Goal: Task Accomplishment & Management: Use online tool/utility

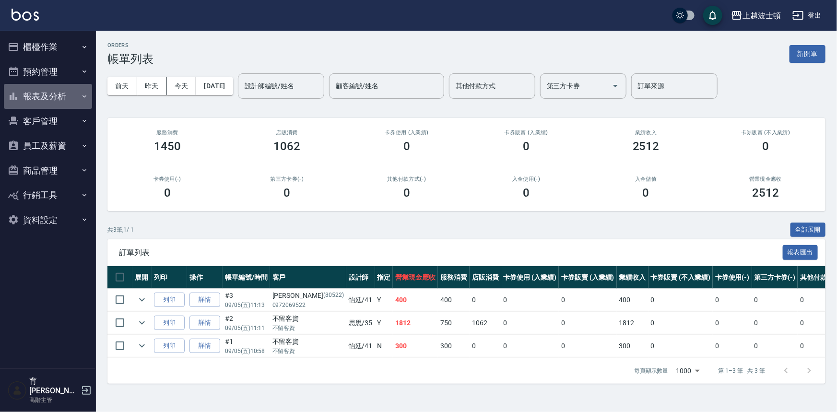
click at [64, 104] on button "報表及分析" at bounding box center [48, 96] width 88 height 25
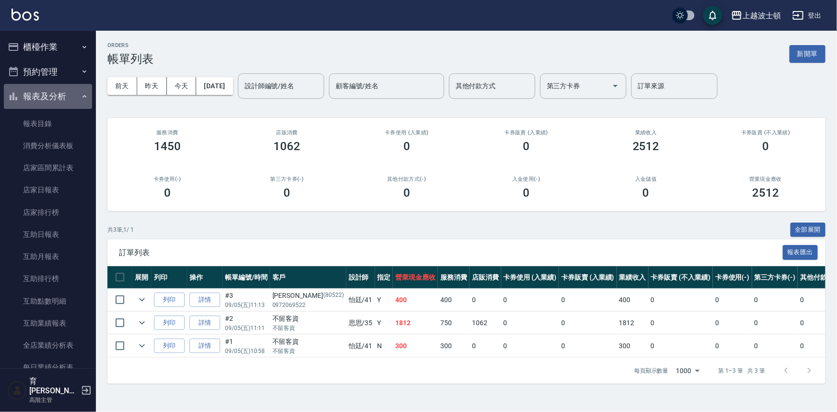
click at [70, 94] on button "報表及分析" at bounding box center [48, 96] width 88 height 25
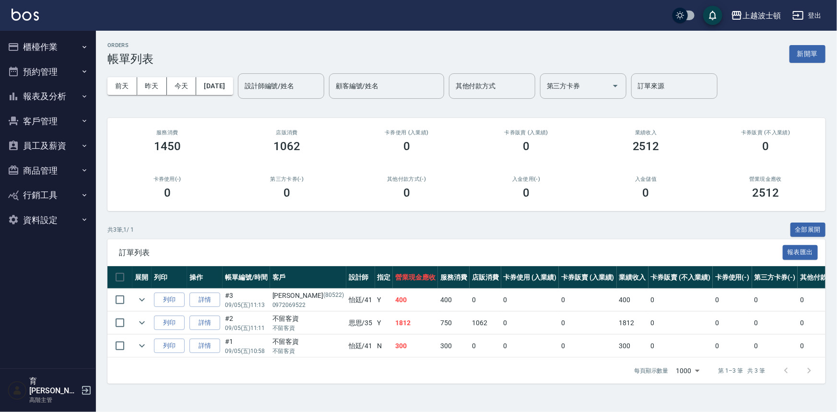
click at [64, 123] on ul "櫃檯作業 打帳單 帳單列表 掛單列表 座位開單 營業儀表板 現金收支登錄 高階收支登錄 材料自購登錄 每日結帳 排班表 現場電腦打卡 掃碼打卡 預約管理 預約…" at bounding box center [48, 133] width 88 height 205
click at [64, 123] on button "客戶管理" at bounding box center [48, 121] width 88 height 25
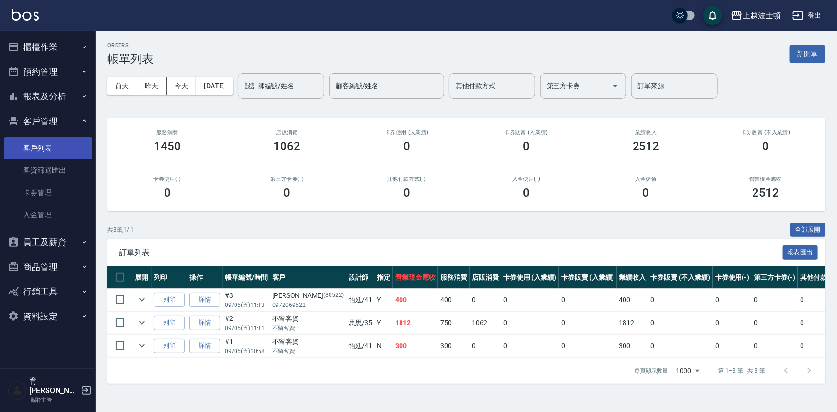
click at [57, 144] on link "客戶列表" at bounding box center [48, 148] width 88 height 22
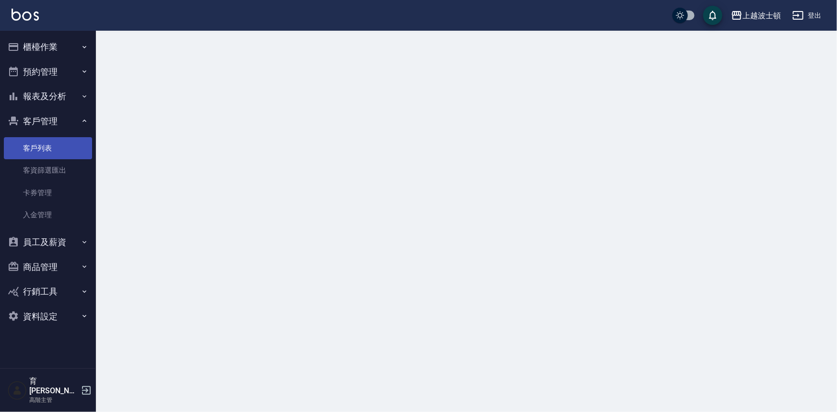
click at [57, 144] on link "客戶列表" at bounding box center [48, 148] width 88 height 22
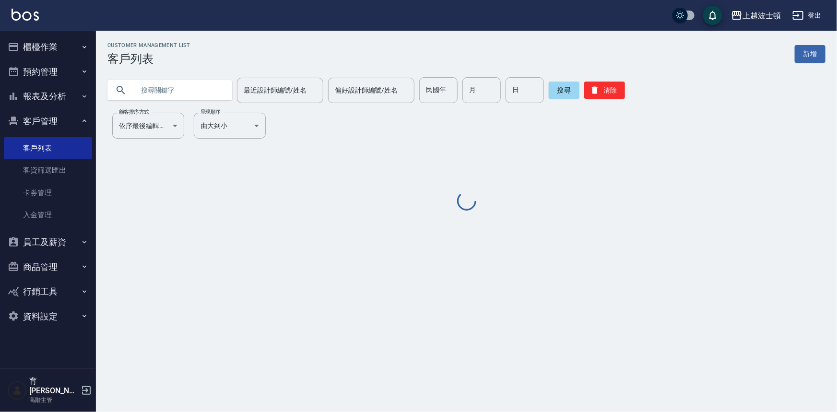
click at [169, 86] on input "text" at bounding box center [179, 90] width 90 height 26
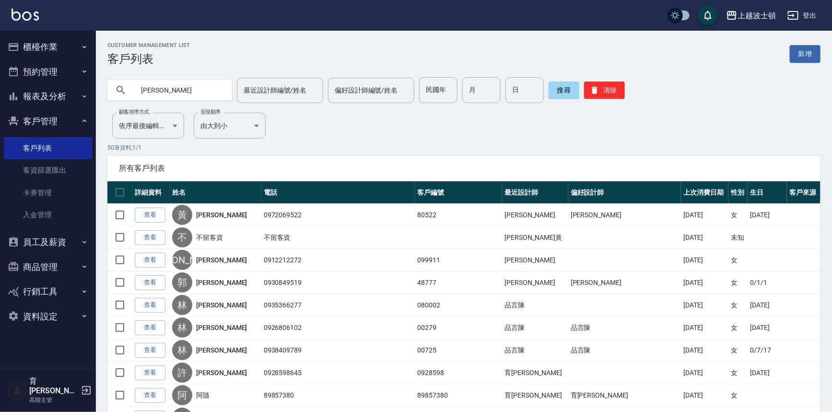
type input "[PERSON_NAME]"
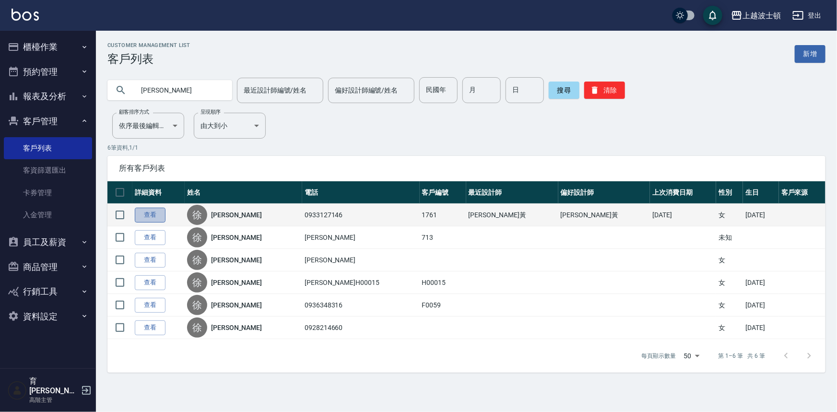
click at [156, 210] on link "查看" at bounding box center [150, 215] width 31 height 15
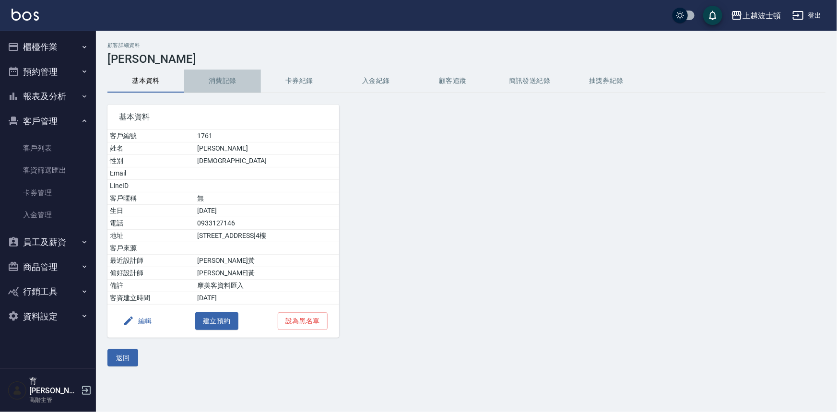
click at [222, 77] on button "消費記錄" at bounding box center [222, 81] width 77 height 23
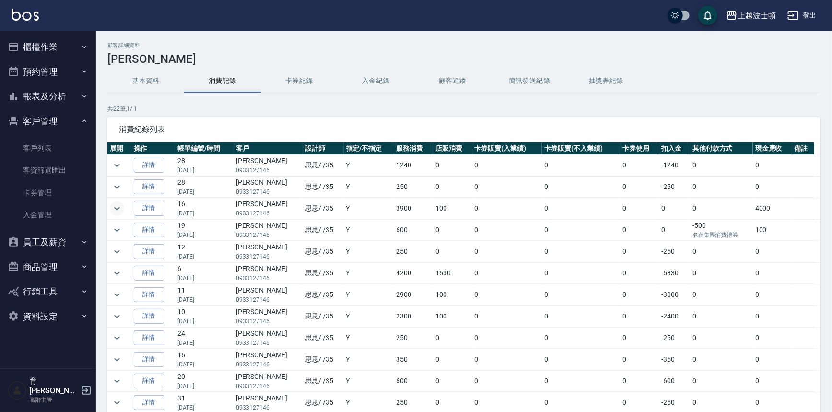
click at [114, 208] on icon "expand row" at bounding box center [117, 209] width 12 height 12
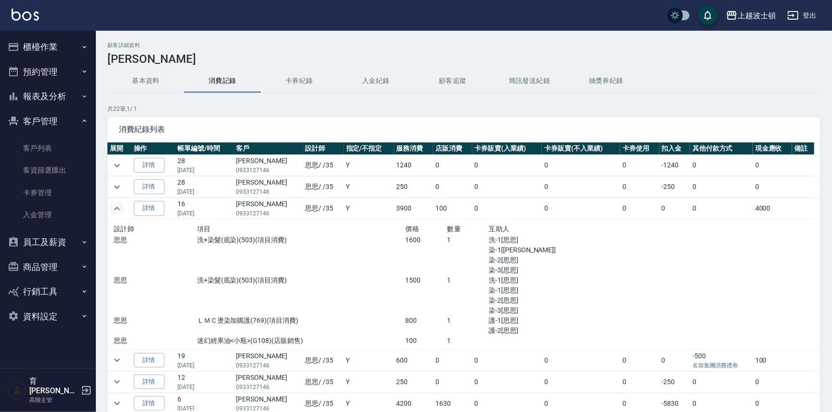
click at [114, 208] on icon "expand row" at bounding box center [117, 209] width 12 height 12
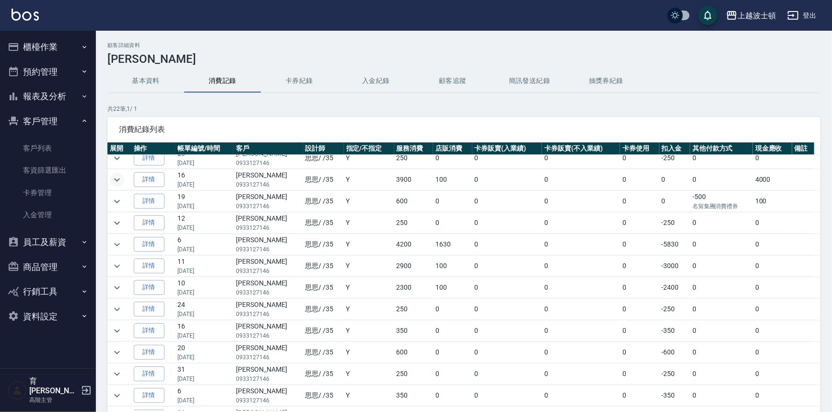
scroll to position [43, 0]
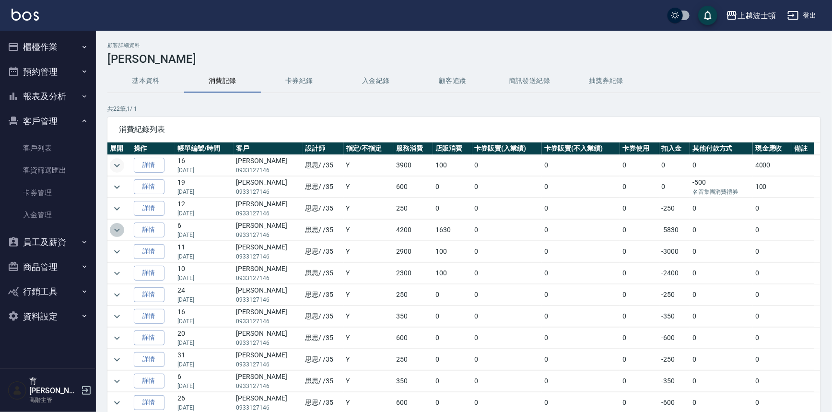
click at [118, 232] on icon "expand row" at bounding box center [117, 230] width 12 height 12
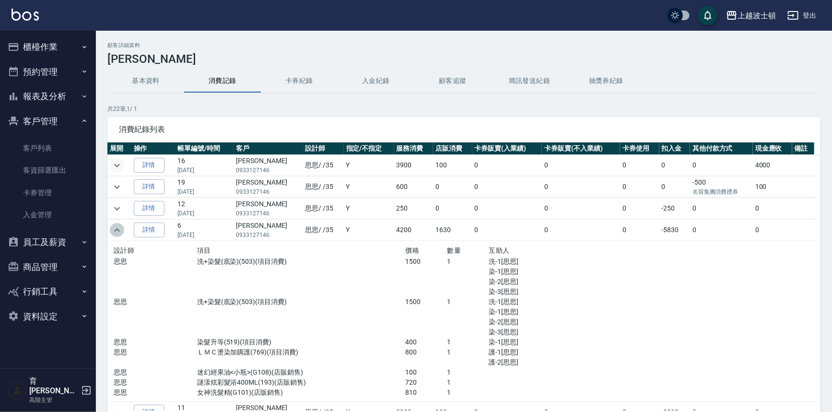
click at [118, 232] on icon "expand row" at bounding box center [117, 230] width 12 height 12
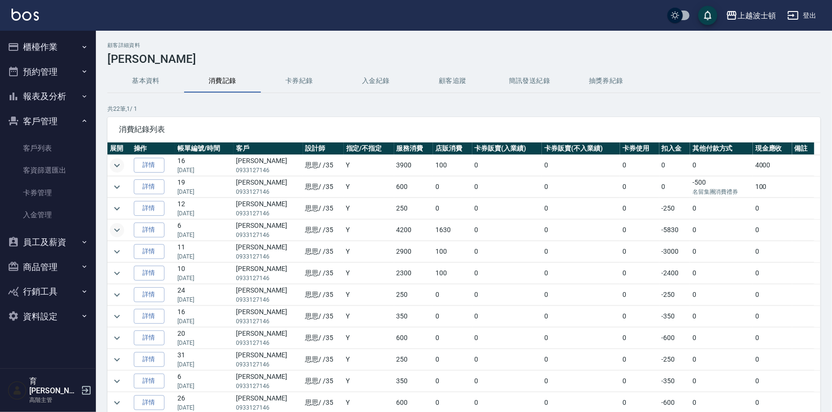
scroll to position [0, 0]
click at [26, 17] on img at bounding box center [25, 15] width 27 height 12
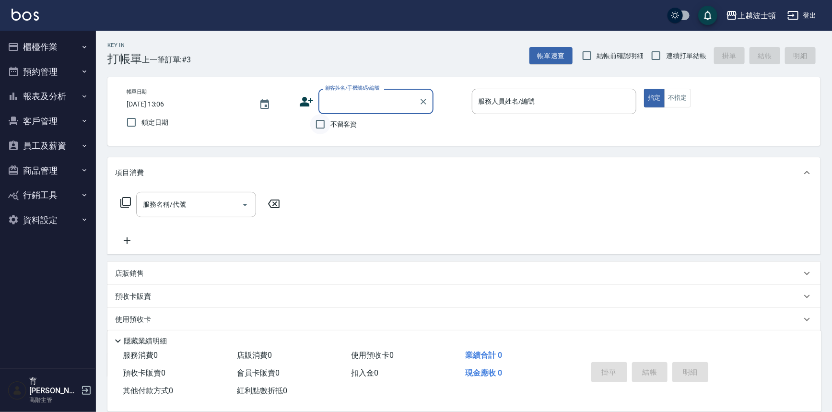
click at [320, 123] on input "不留客資" at bounding box center [320, 124] width 20 height 20
checkbox input "true"
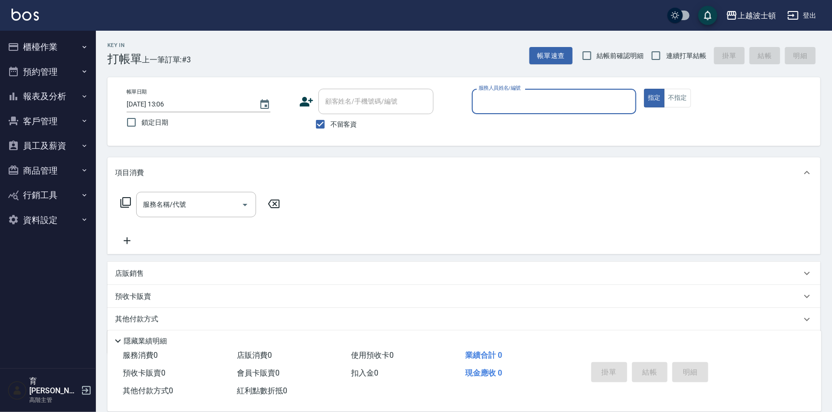
click at [573, 102] on input "服務人員姓名/編號" at bounding box center [554, 101] width 156 height 17
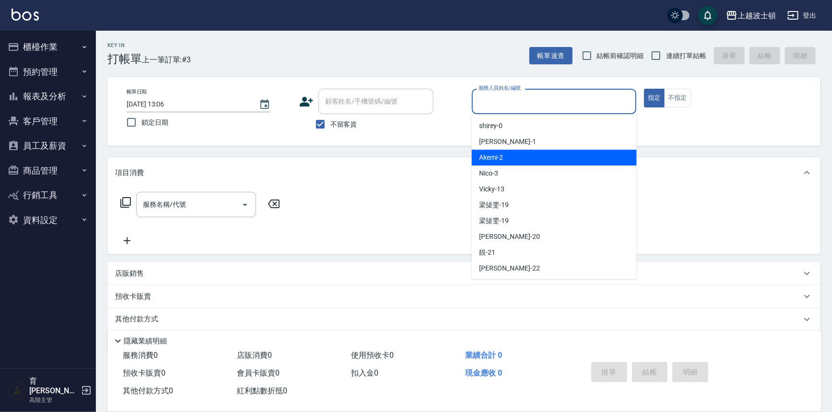
click at [559, 162] on div "Akemi -2" at bounding box center [554, 158] width 165 height 16
type input "Akemi-2"
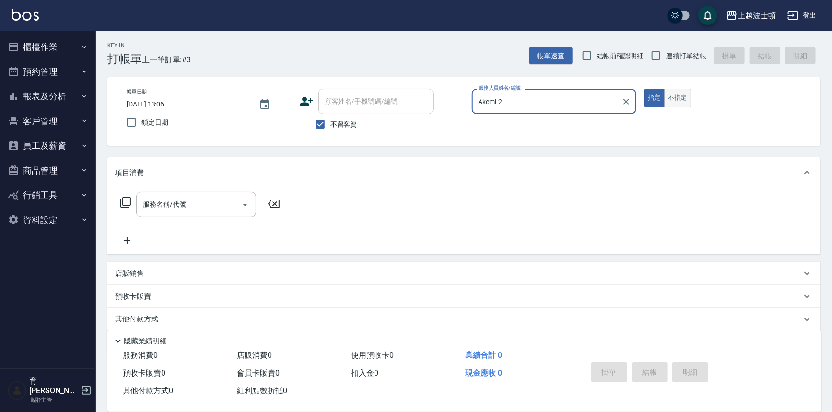
click at [681, 105] on button "不指定" at bounding box center [677, 98] width 27 height 19
click at [192, 199] on input "服務名稱/代號" at bounding box center [188, 204] width 97 height 17
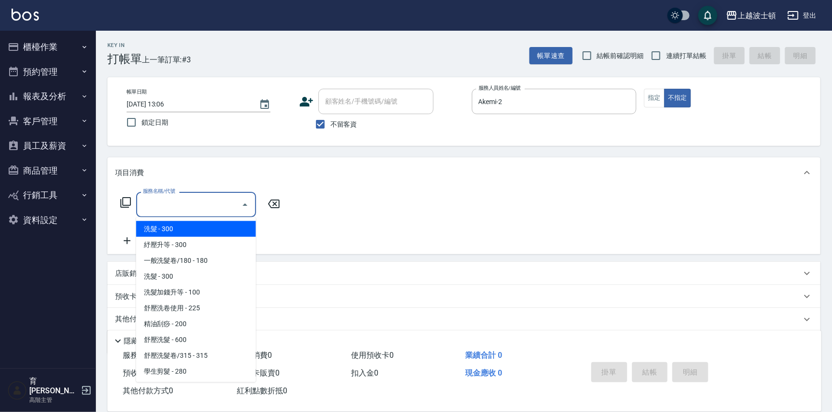
click at [202, 224] on span "洗髮 - 300" at bounding box center [196, 229] width 120 height 16
type input "洗髮(201)"
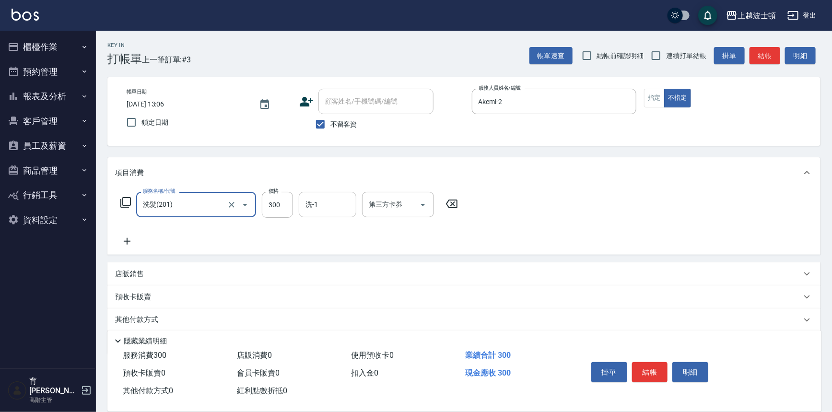
click at [333, 209] on input "洗-1" at bounding box center [327, 204] width 49 height 17
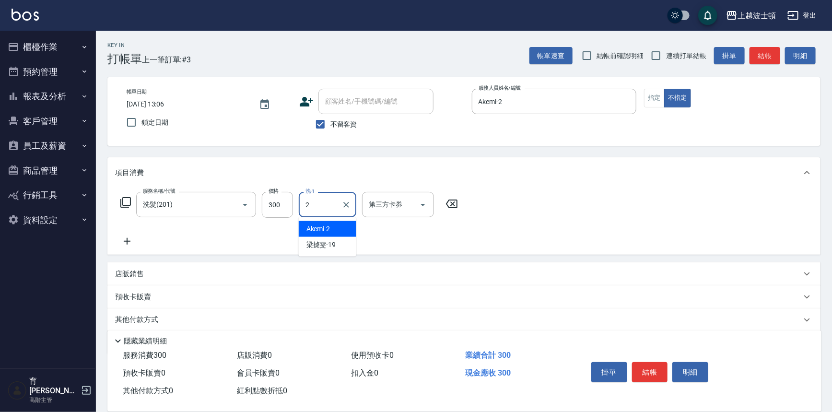
click at [336, 225] on div "Akemi -2" at bounding box center [328, 229] width 58 height 16
type input "Akemi-2"
click at [589, 187] on div "項目消費" at bounding box center [463, 172] width 713 height 31
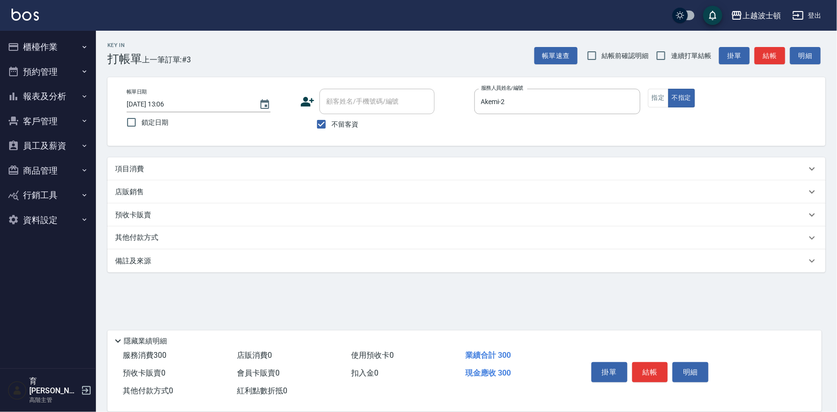
click at [239, 156] on div "Key In 打帳單 上一筆訂單:#3 帳單速查 結帳前確認明細 連續打單結帳 掛單 結帳 明細 帳單日期 [DATE] 13:06 鎖定日期 顧客姓名/手機…" at bounding box center [466, 197] width 741 height 332
click at [150, 170] on div "項目消費" at bounding box center [460, 169] width 691 height 10
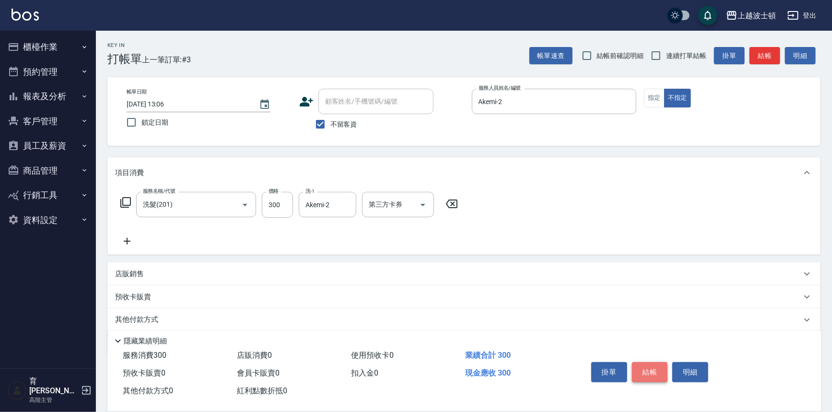
click at [641, 373] on button "結帳" at bounding box center [650, 372] width 36 height 20
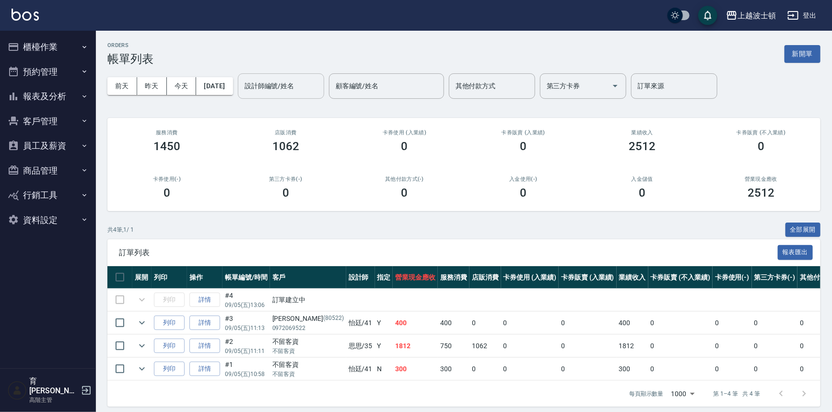
click at [287, 85] on input "設計師編號/姓名" at bounding box center [281, 86] width 78 height 17
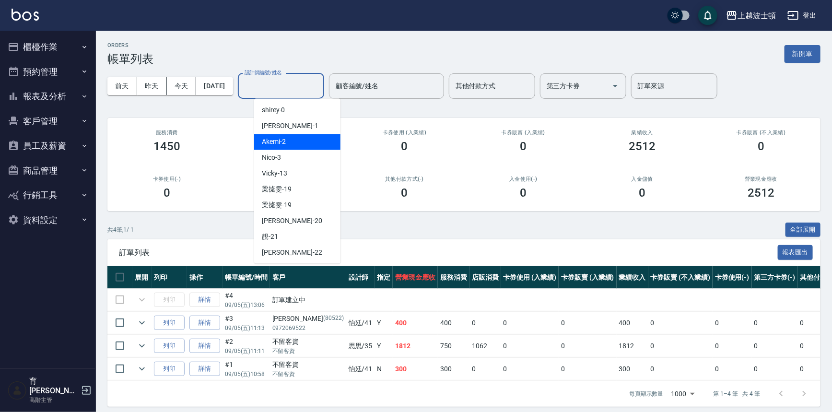
click at [302, 139] on div "Akemi -2" at bounding box center [297, 142] width 86 height 16
type input "Akemi-2"
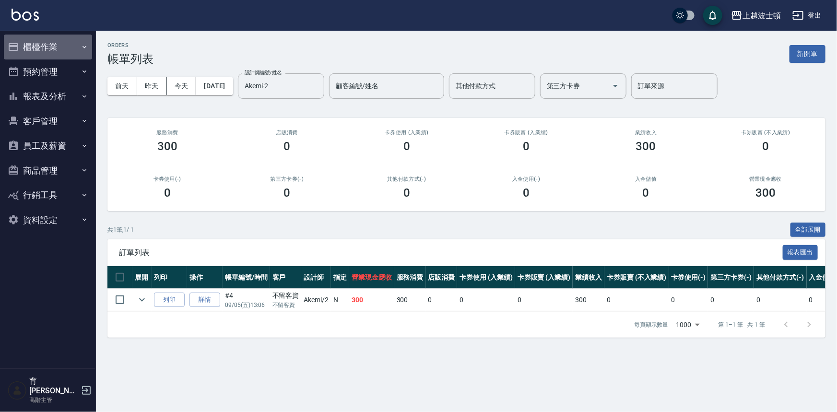
drag, startPoint x: 42, startPoint y: 47, endPoint x: 51, endPoint y: 46, distance: 9.2
click at [42, 47] on button "櫃檯作業" at bounding box center [48, 47] width 88 height 25
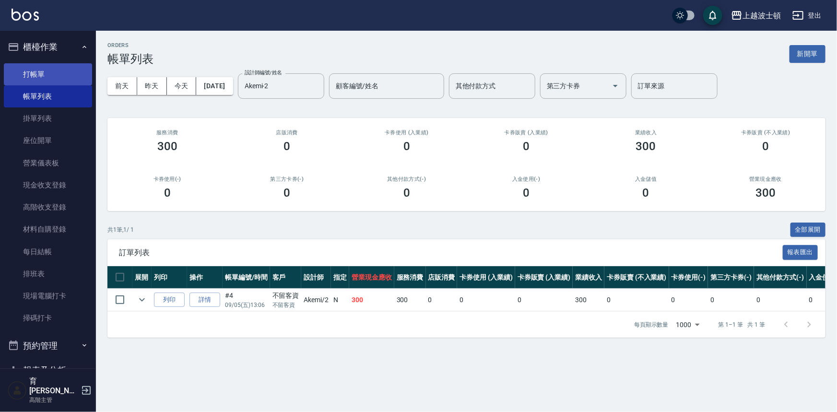
click at [44, 66] on link "打帳單" at bounding box center [48, 74] width 88 height 22
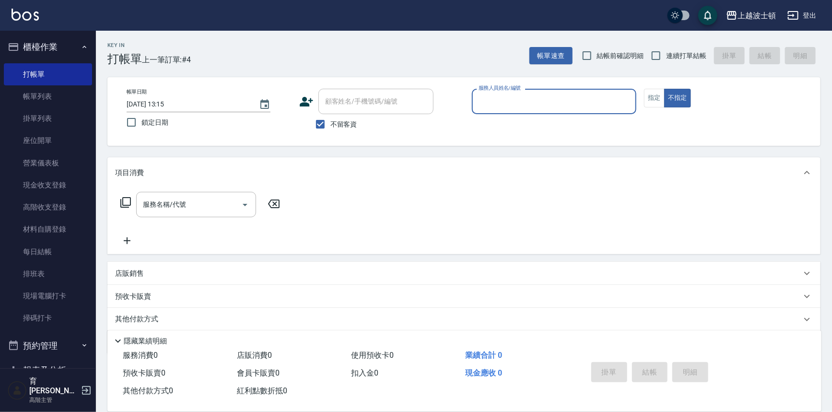
click at [336, 126] on span "不留客資" at bounding box center [343, 124] width 27 height 10
click at [330, 126] on input "不留客資" at bounding box center [320, 124] width 20 height 20
checkbox input "false"
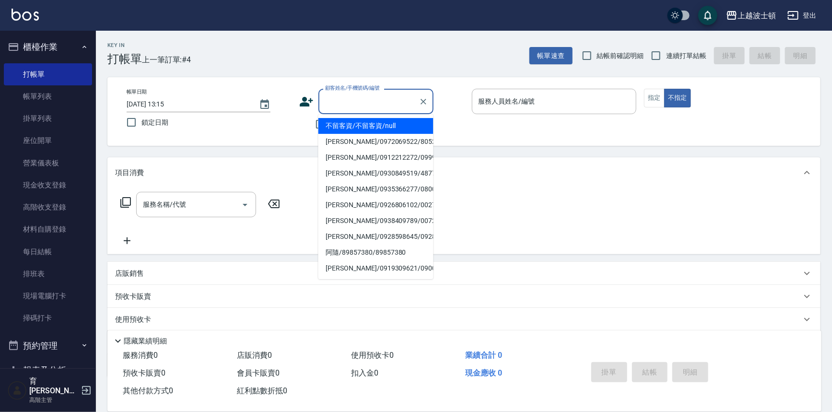
click at [354, 107] on input "顧客姓名/手機號碼/編號" at bounding box center [369, 101] width 92 height 17
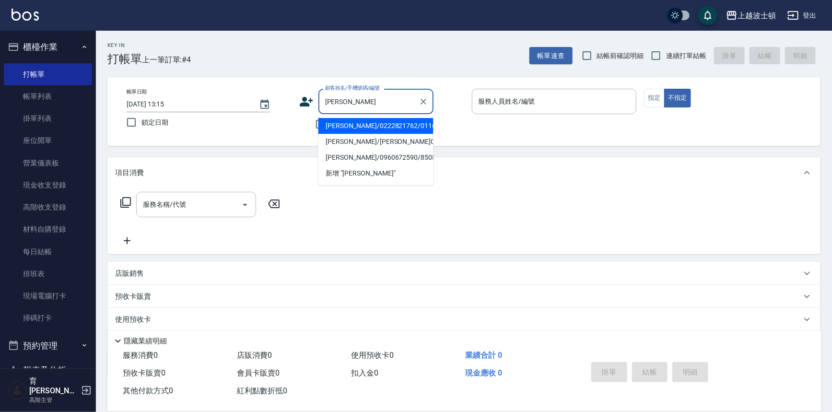
click at [342, 126] on li "[PERSON_NAME]/0222821762/01166" at bounding box center [375, 126] width 115 height 16
type input "[PERSON_NAME]/0222821762/01166"
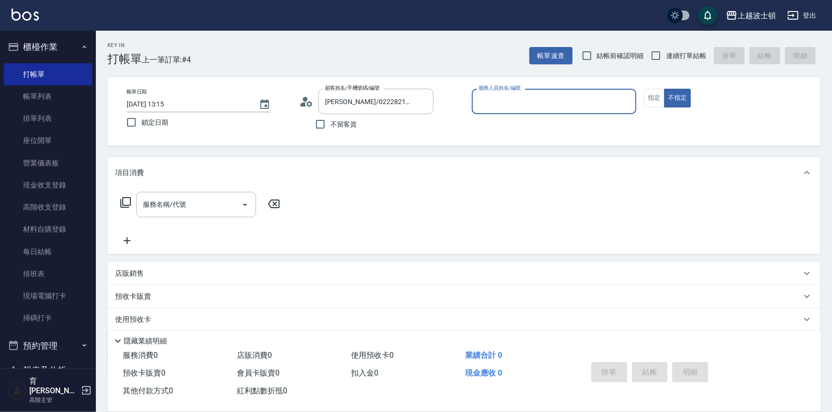
type input "Akemi-2"
click at [303, 104] on icon at bounding box center [303, 104] width 6 height 4
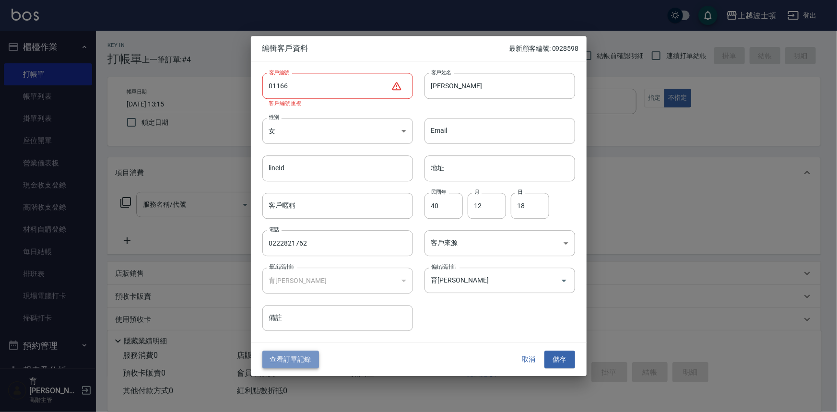
click at [307, 367] on button "查看訂單記錄" at bounding box center [290, 360] width 57 height 18
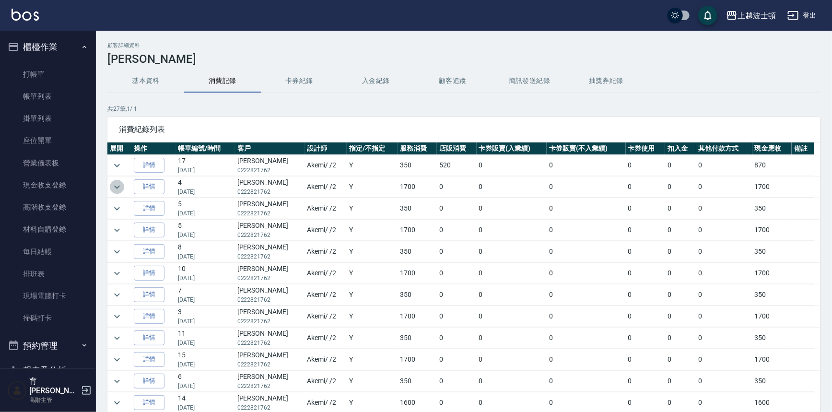
click at [114, 182] on icon "expand row" at bounding box center [117, 187] width 12 height 12
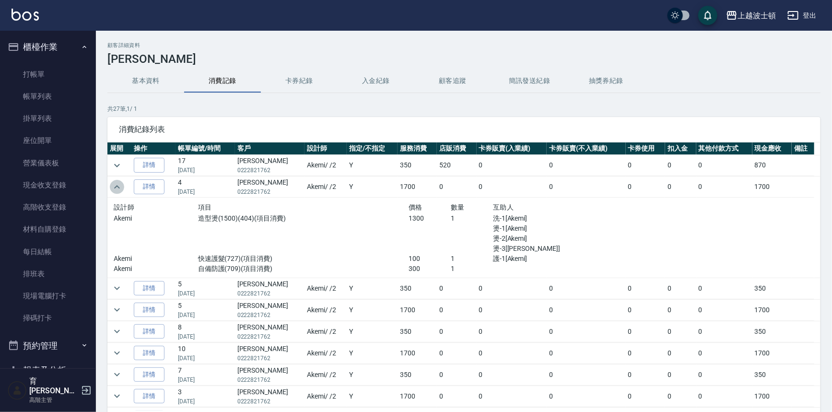
click at [114, 182] on icon "expand row" at bounding box center [117, 187] width 12 height 12
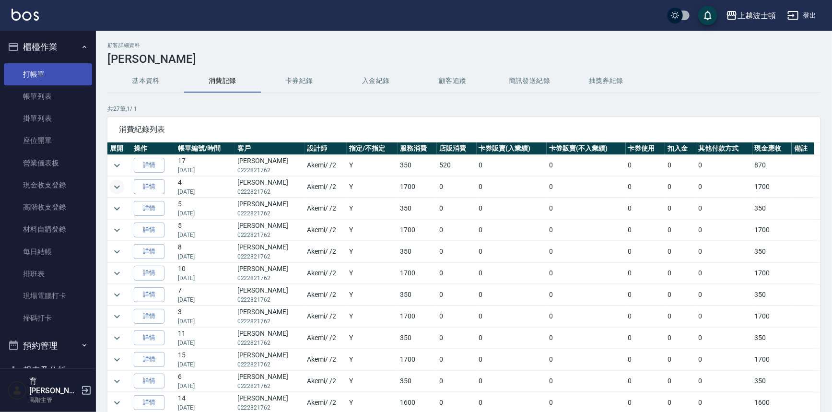
click at [45, 73] on link "打帳單" at bounding box center [48, 74] width 88 height 22
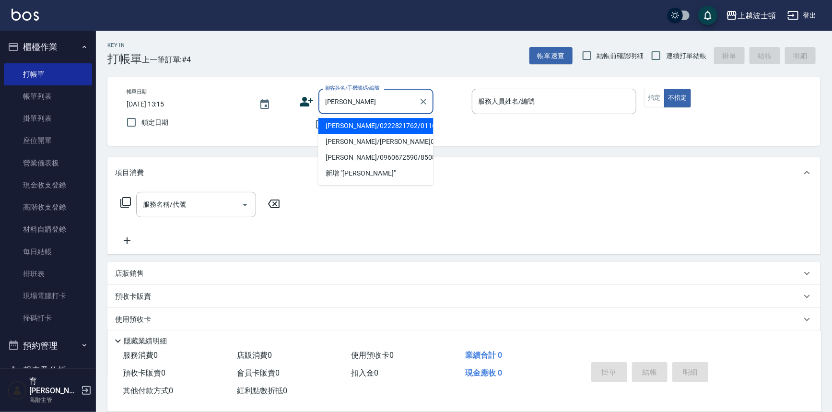
click at [388, 129] on li "[PERSON_NAME]/0222821762/01166" at bounding box center [375, 126] width 115 height 16
type input "[PERSON_NAME]/0222821762/01166"
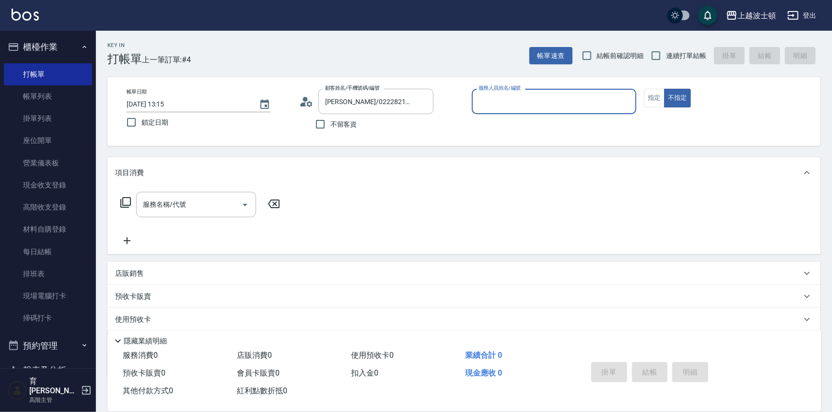
type input "Akemi-2"
click at [652, 102] on button "指定" at bounding box center [654, 98] width 21 height 19
click at [207, 207] on input "服務名稱/代號" at bounding box center [188, 204] width 97 height 17
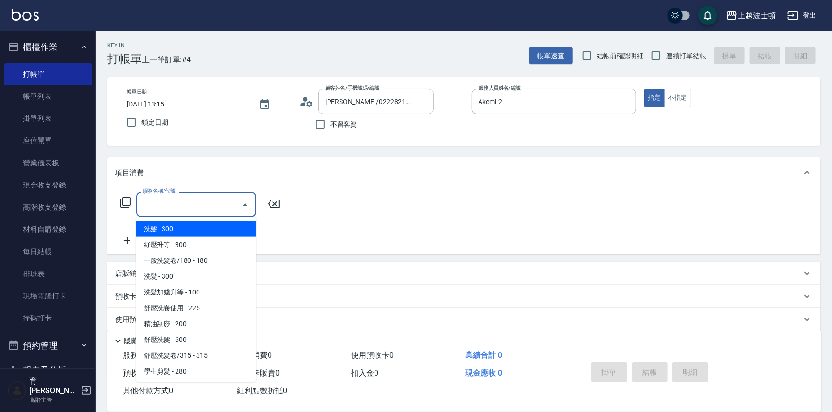
type input "5"
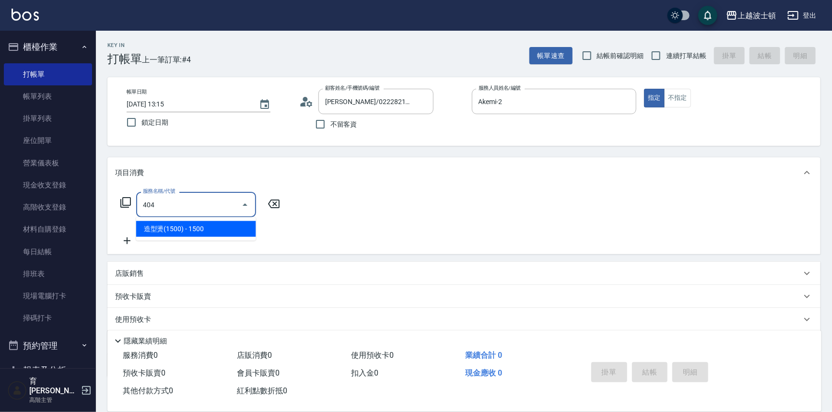
click at [245, 233] on span "造型燙(1500) - 1500" at bounding box center [196, 229] width 120 height 16
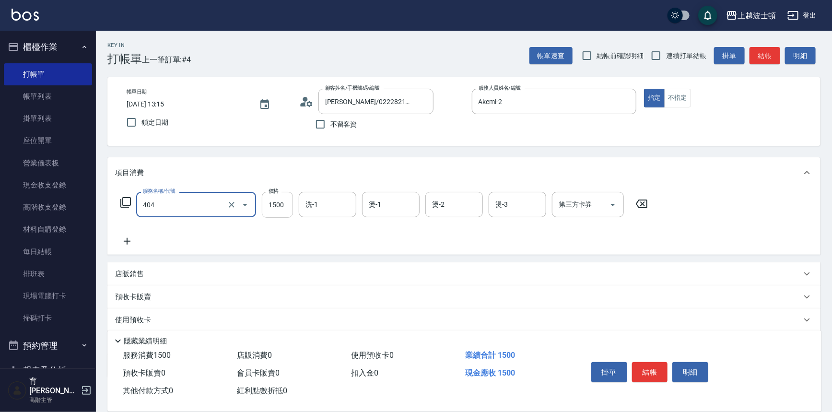
type input "造型燙(1500)(404)"
click at [271, 208] on input "1500" at bounding box center [277, 205] width 31 height 26
type input "1300"
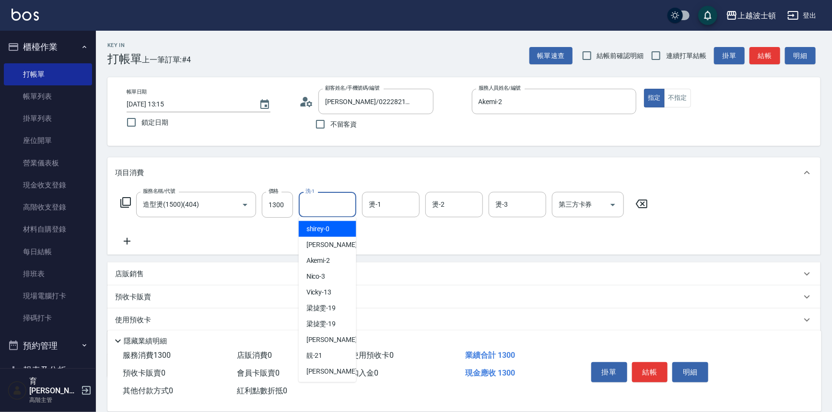
click at [340, 206] on input "洗-1" at bounding box center [327, 204] width 49 height 17
click at [492, 244] on div "服務名稱/代號 造型燙(1500)(404) 服務名稱/代號 價格 1300 價格 洗-1 洗-1 燙-1 燙-1 燙-2 燙-2 燙-3 燙-3 第三方卡券…" at bounding box center [384, 219] width 539 height 55
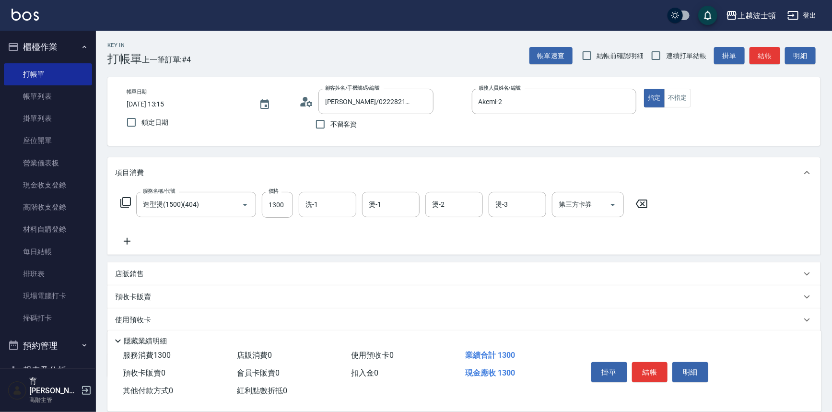
click at [328, 203] on input "洗-1" at bounding box center [327, 204] width 49 height 17
click at [342, 240] on div "[PERSON_NAME]-25" at bounding box center [328, 245] width 58 height 16
type input "[PERSON_NAME]-25"
click at [402, 203] on input "燙-1" at bounding box center [390, 204] width 49 height 17
click at [403, 226] on div "Akemi -2" at bounding box center [391, 229] width 58 height 16
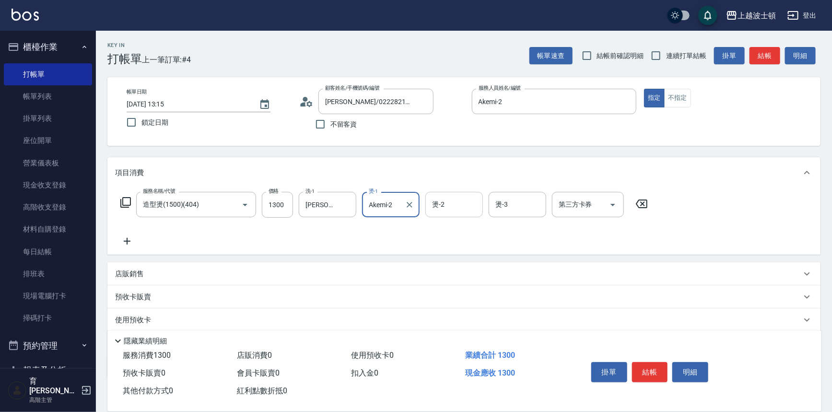
type input "Akemi-2"
click at [450, 209] on input "燙-2" at bounding box center [454, 204] width 49 height 17
click at [456, 233] on span "Akemi -2" at bounding box center [445, 229] width 24 height 10
type input "Akemi-2"
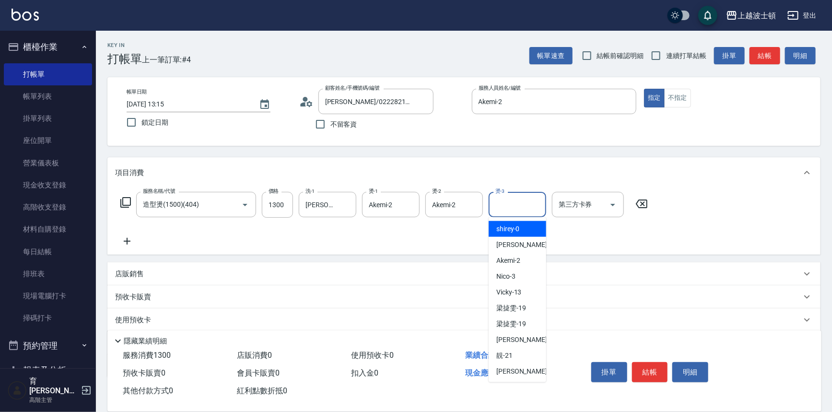
click at [509, 199] on input "燙-3" at bounding box center [517, 204] width 49 height 17
click at [520, 224] on span "Akemi -2" at bounding box center [508, 229] width 24 height 10
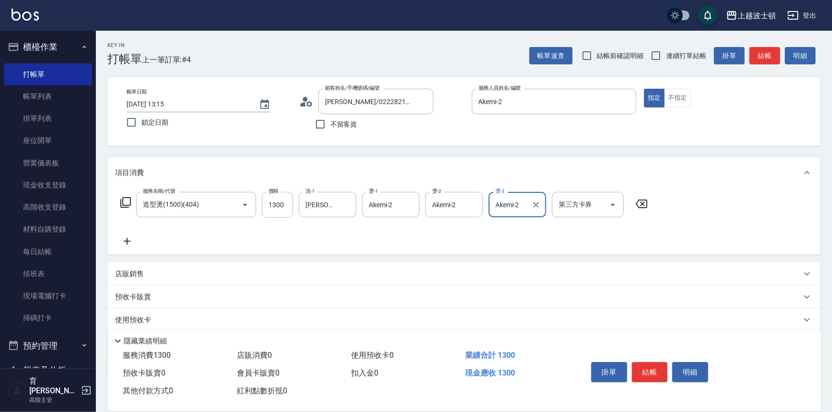
type input "Akemi-2"
click at [130, 239] on icon at bounding box center [127, 241] width 24 height 12
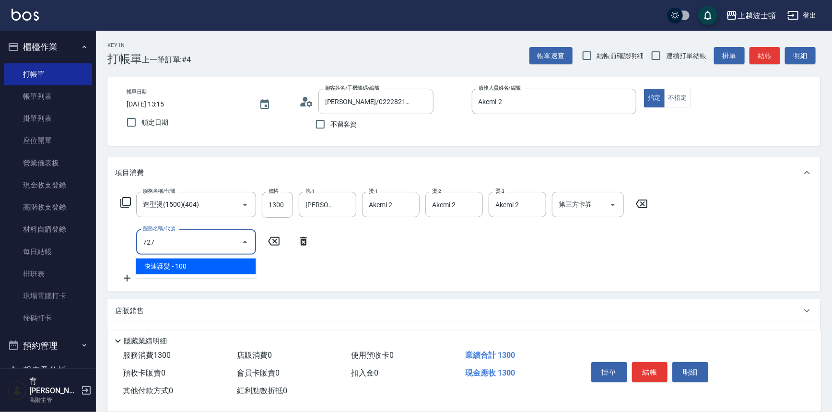
click at [215, 262] on span "快速護髮 - 100" at bounding box center [196, 266] width 120 height 16
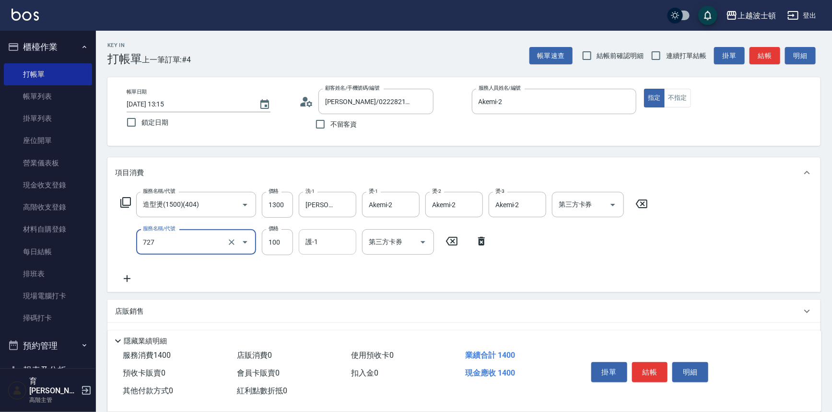
type input "快速護髮(727)"
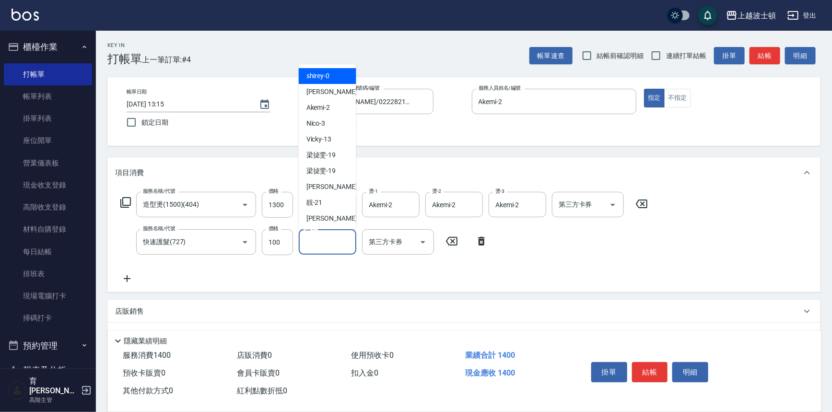
click at [318, 246] on input "護-1" at bounding box center [327, 242] width 49 height 17
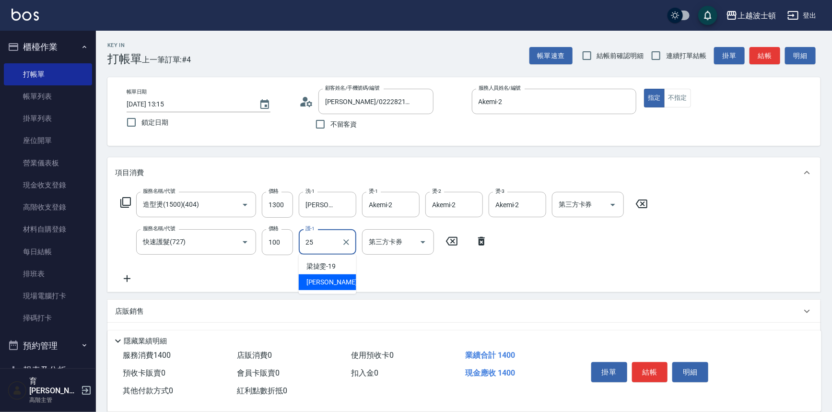
click at [335, 287] on span "[PERSON_NAME]-25" at bounding box center [336, 282] width 60 height 10
type input "[PERSON_NAME]-25"
click at [129, 280] on icon at bounding box center [127, 279] width 24 height 12
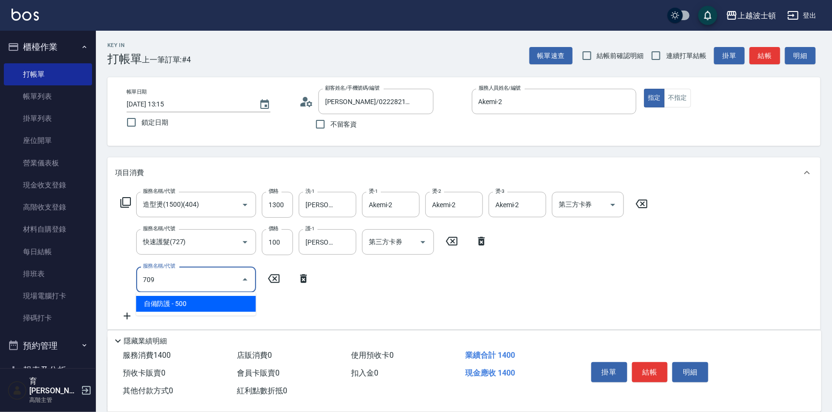
click at [212, 304] on span "自備防護 - 500" at bounding box center [196, 304] width 120 height 16
type input "自備防護(709)"
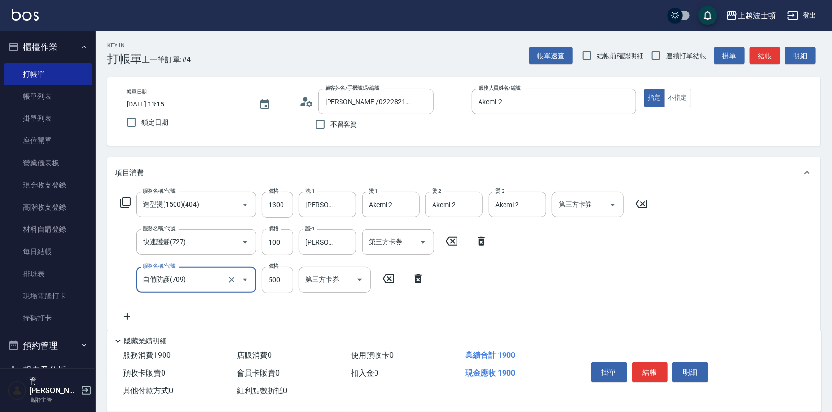
click at [273, 281] on input "500" at bounding box center [277, 280] width 31 height 26
type input "300"
click at [556, 273] on div "服務名稱/代號 造型燙(1500)(404) 服務名稱/代號 價格 1300 價格 洗-1 [PERSON_NAME]-25 洗-1 燙-1 Akemi-2 …" at bounding box center [384, 257] width 539 height 130
click at [645, 368] on button "結帳" at bounding box center [650, 372] width 36 height 20
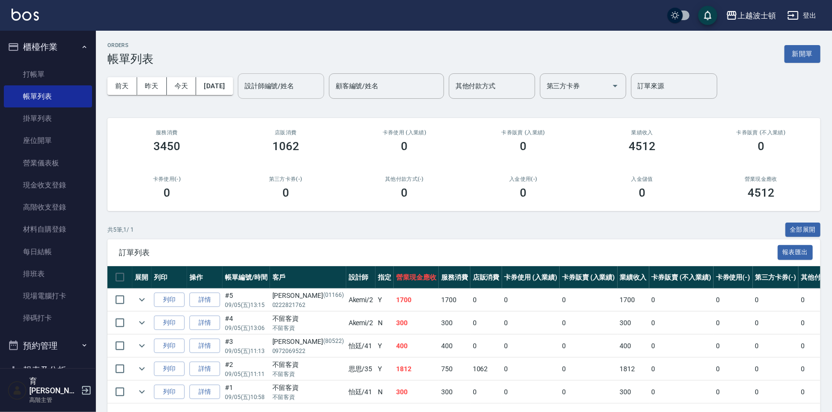
click at [304, 89] on input "設計師編號/姓名" at bounding box center [281, 86] width 78 height 17
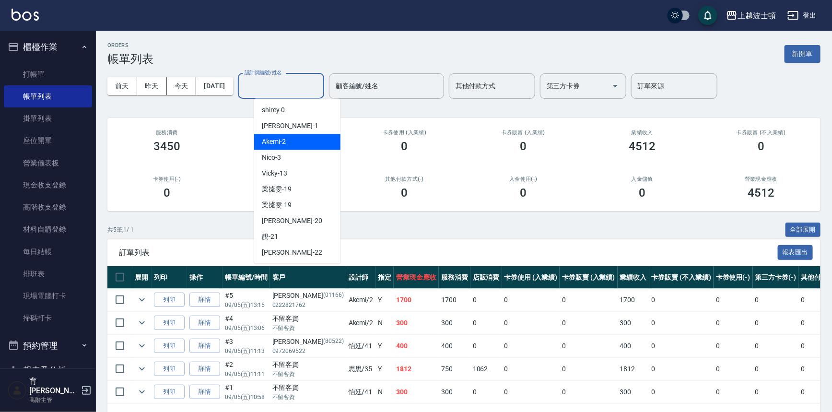
click at [313, 142] on div "Akemi -2" at bounding box center [297, 142] width 86 height 16
type input "Akemi-2"
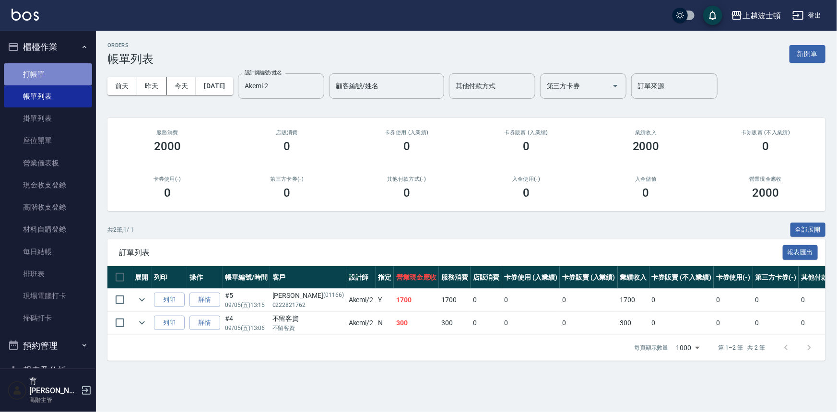
click at [57, 74] on link "打帳單" at bounding box center [48, 74] width 88 height 22
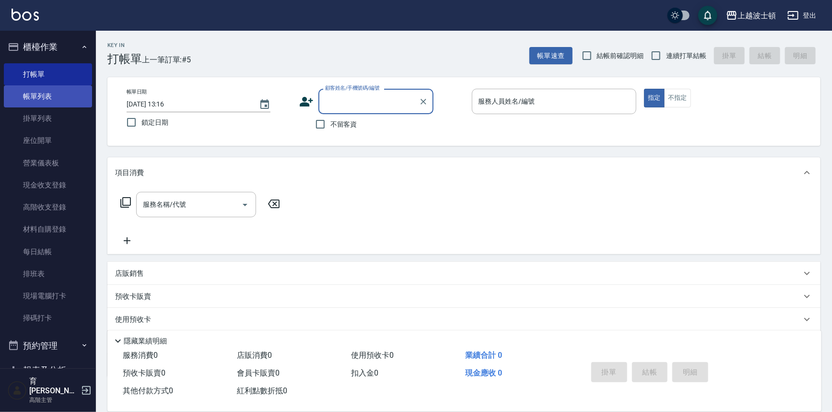
click at [62, 90] on link "帳單列表" at bounding box center [48, 96] width 88 height 22
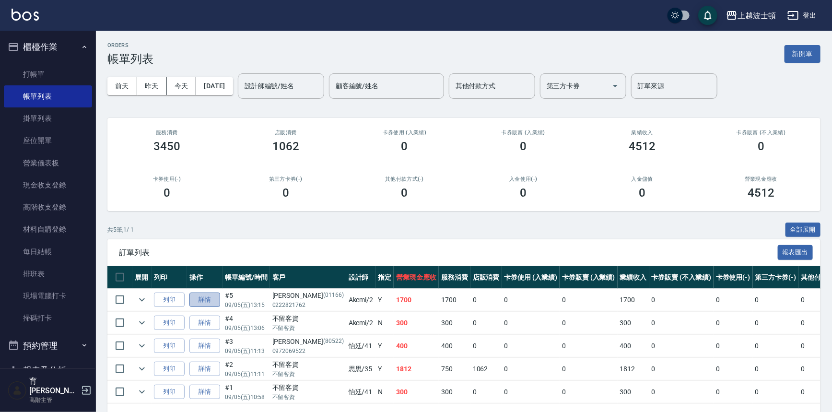
click at [201, 300] on link "詳情" at bounding box center [204, 300] width 31 height 15
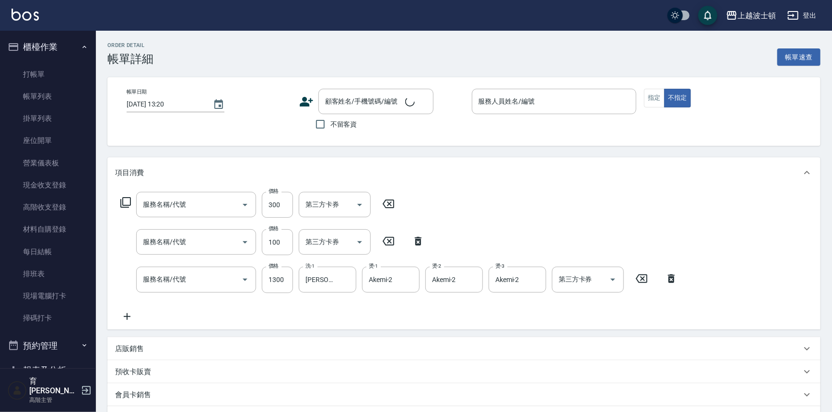
type input "自備防護(709)"
type input "快速護髮(727)"
type input "造型燙(1500)(404)"
type input "[DATE] 13:15"
type input "Akemi-2"
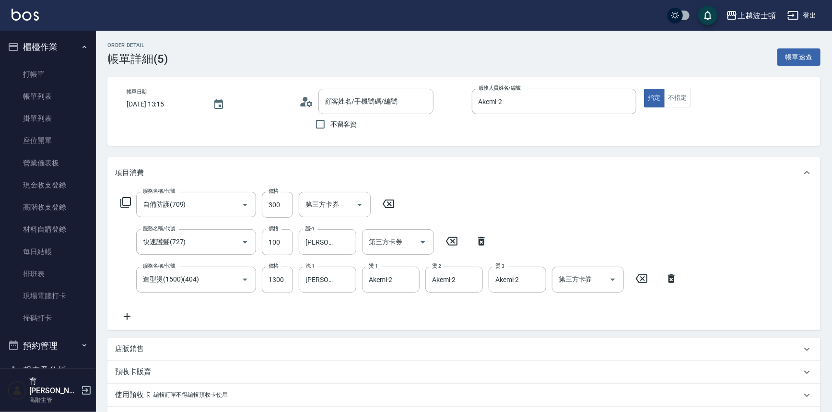
type input "[PERSON_NAME]/0222821762/01166"
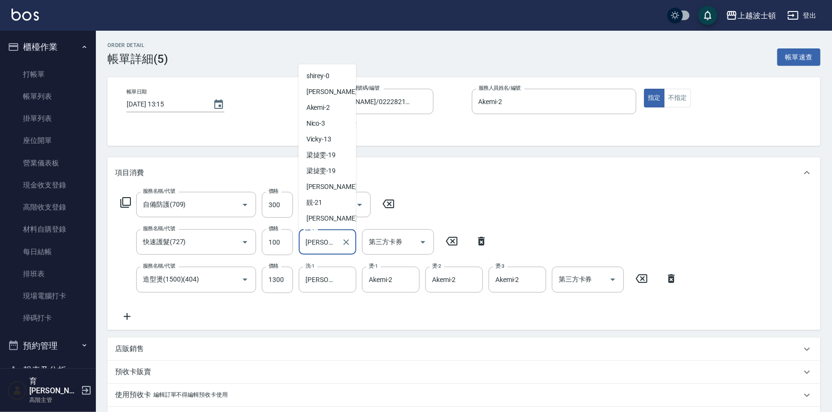
click at [308, 239] on input "[PERSON_NAME]-25" at bounding box center [320, 242] width 35 height 17
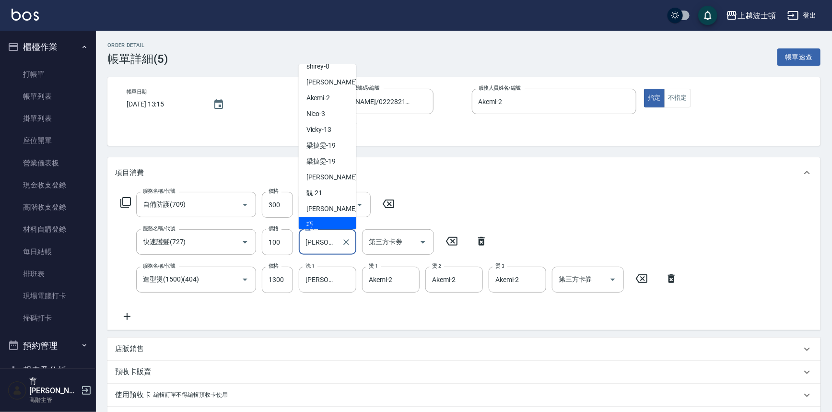
scroll to position [8, 0]
click at [336, 97] on div "Akemi -2" at bounding box center [328, 100] width 58 height 16
type input "Akemi-2"
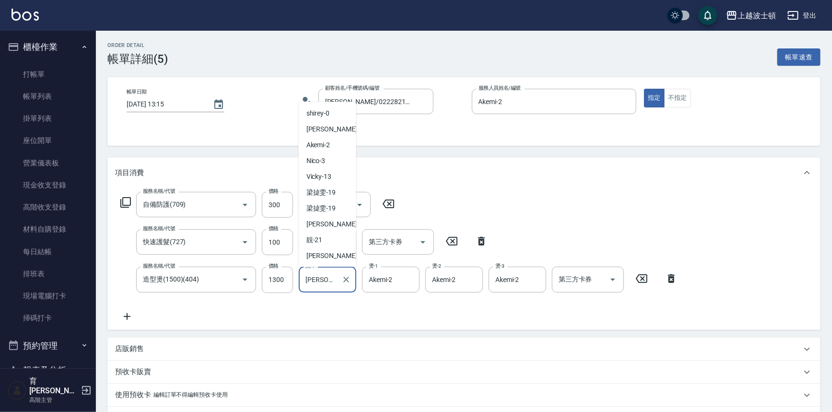
scroll to position [44, 0]
drag, startPoint x: 308, startPoint y: 280, endPoint x: 336, endPoint y: 281, distance: 27.8
click at [336, 281] on input "[PERSON_NAME]-25" at bounding box center [320, 279] width 35 height 17
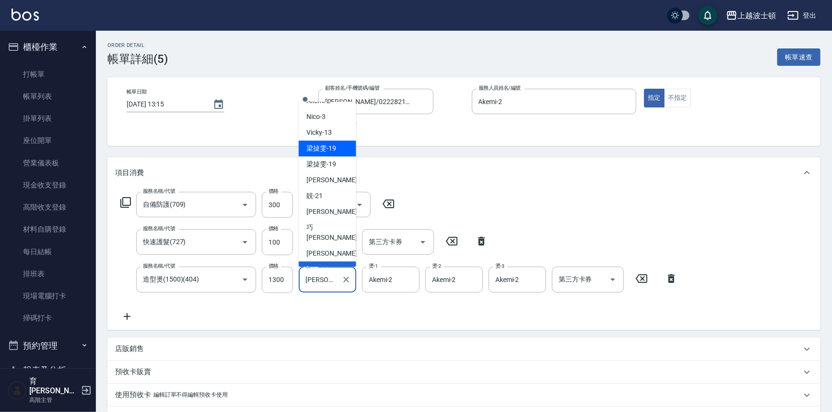
scroll to position [0, 0]
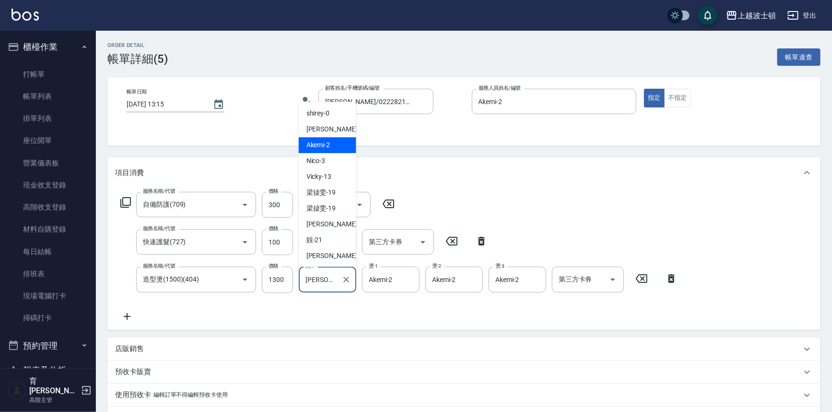
click at [334, 144] on div "Akemi -2" at bounding box center [328, 146] width 58 height 16
type input "Akemi-2"
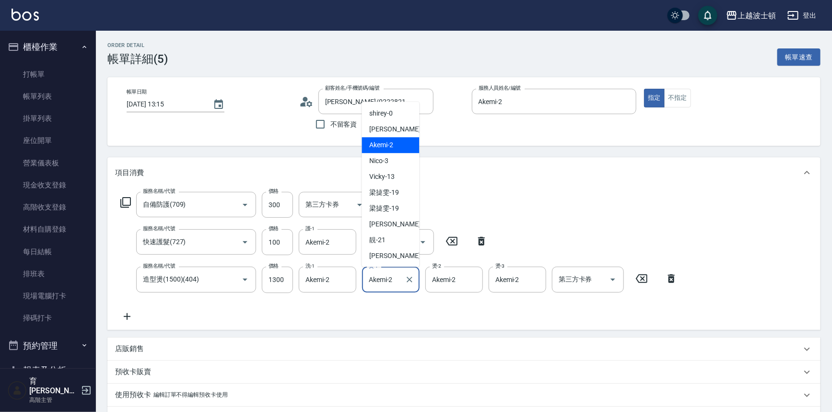
drag, startPoint x: 367, startPoint y: 282, endPoint x: 407, endPoint y: 287, distance: 40.6
click at [407, 287] on div "Akemi-2 燙-1" at bounding box center [391, 279] width 58 height 25
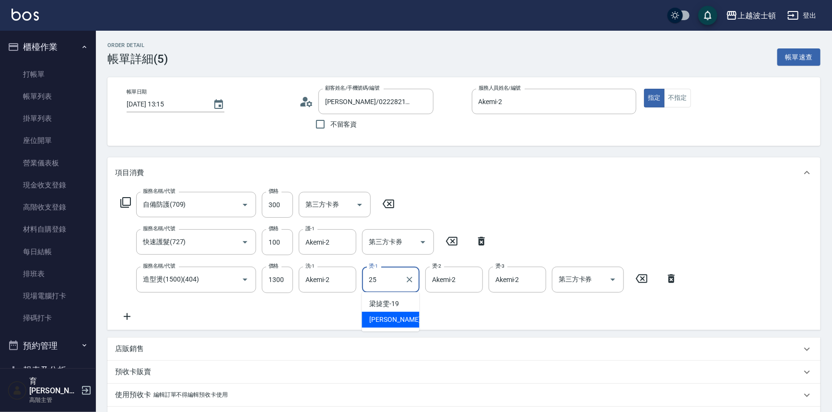
click at [407, 320] on div "[PERSON_NAME]-25" at bounding box center [391, 320] width 58 height 16
type input "[PERSON_NAME]-25"
click at [524, 240] on div "服務名稱/代號 自備防護(709) 服務名稱/代號 價格 300 價格 第三方卡券 第三方卡券 服務名稱/代號 快速護髮(727) 服務名稱/代號 價格 10…" at bounding box center [399, 257] width 568 height 130
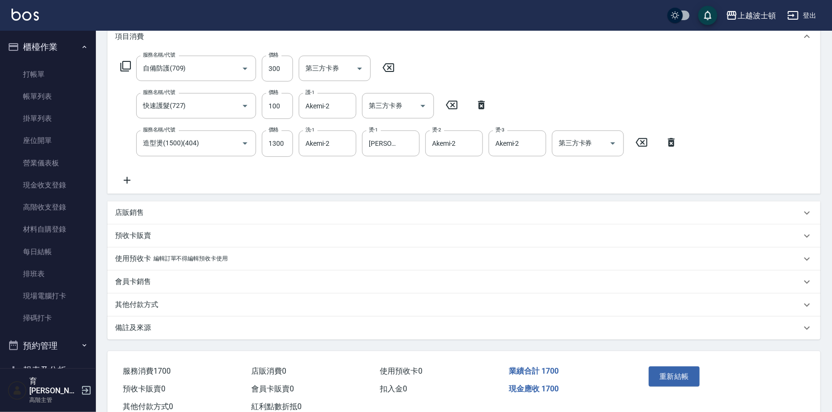
scroll to position [165, 0]
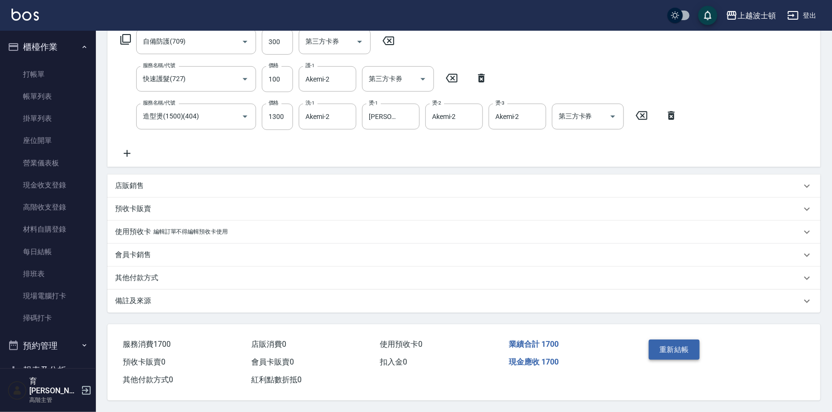
click at [678, 348] on button "重新結帳" at bounding box center [674, 350] width 51 height 20
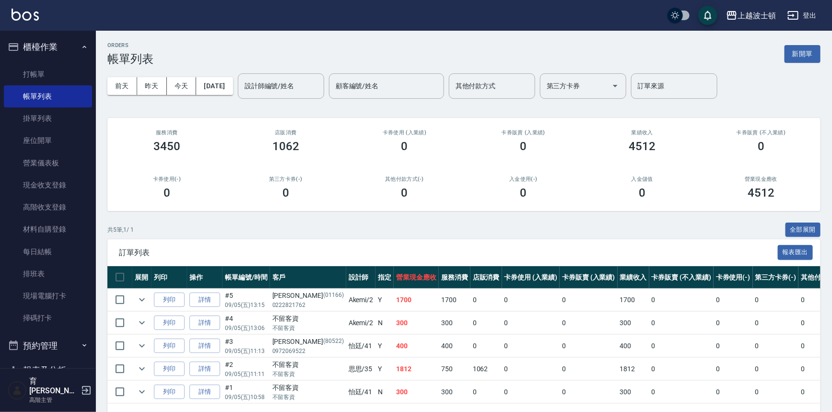
click at [294, 82] on input "設計師編號/姓名" at bounding box center [281, 86] width 78 height 17
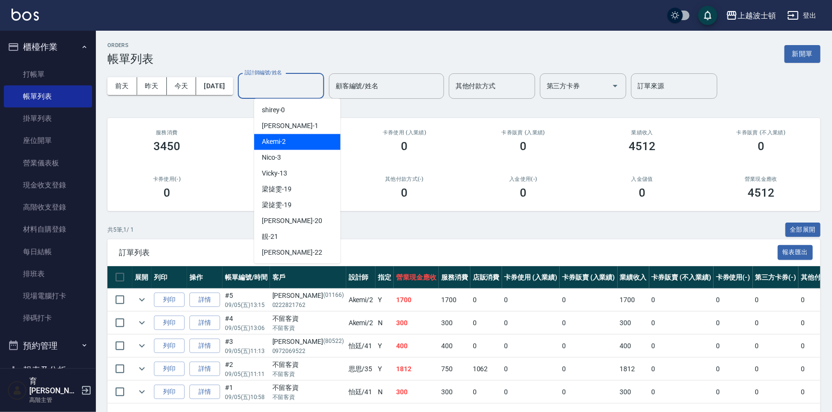
click at [299, 140] on div "Akemi -2" at bounding box center [297, 142] width 86 height 16
type input "Akemi-2"
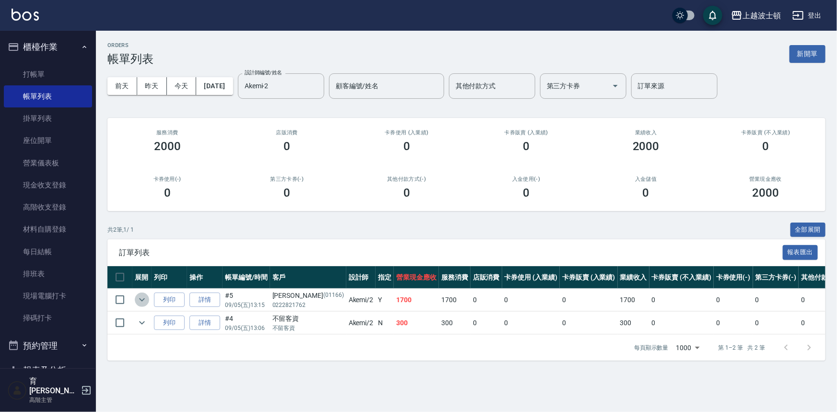
click at [140, 297] on icon "expand row" at bounding box center [142, 300] width 12 height 12
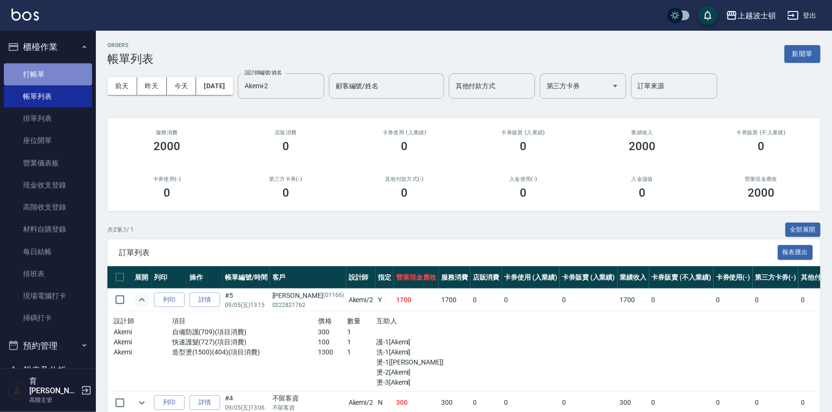
click at [58, 69] on link "打帳單" at bounding box center [48, 74] width 88 height 22
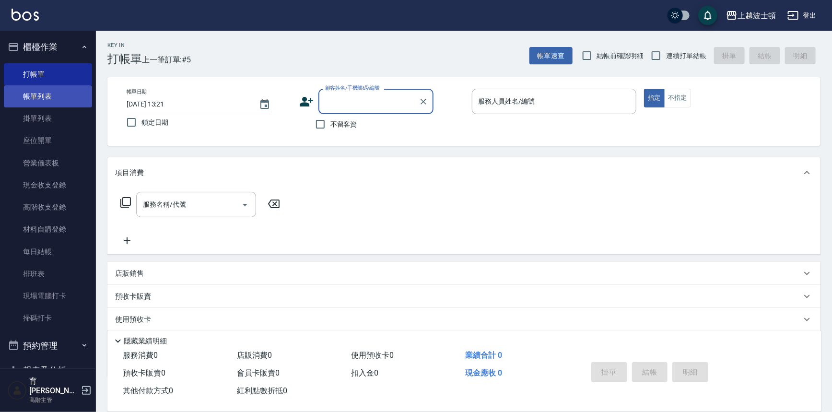
click at [68, 103] on link "帳單列表" at bounding box center [48, 96] width 88 height 22
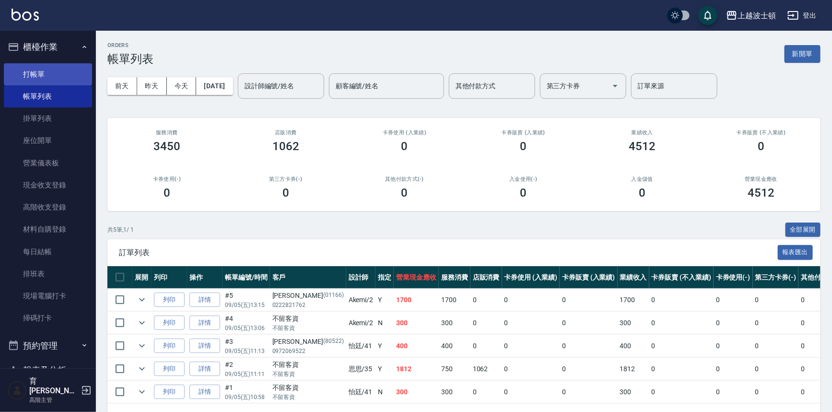
click at [44, 72] on link "打帳單" at bounding box center [48, 74] width 88 height 22
